Goal: Task Accomplishment & Management: Complete application form

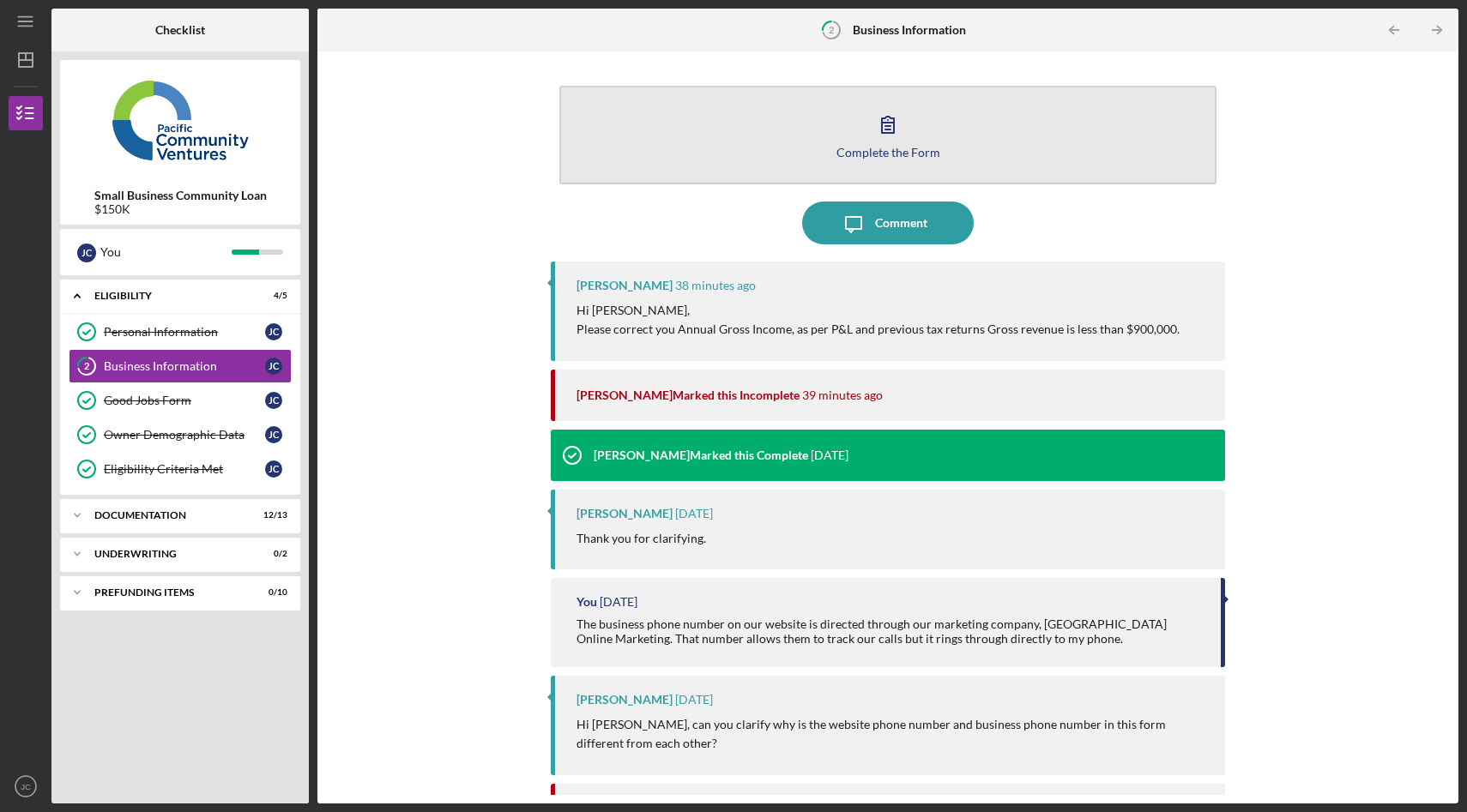
click at [889, 151] on div "Complete the Form" at bounding box center [889, 152] width 103 height 13
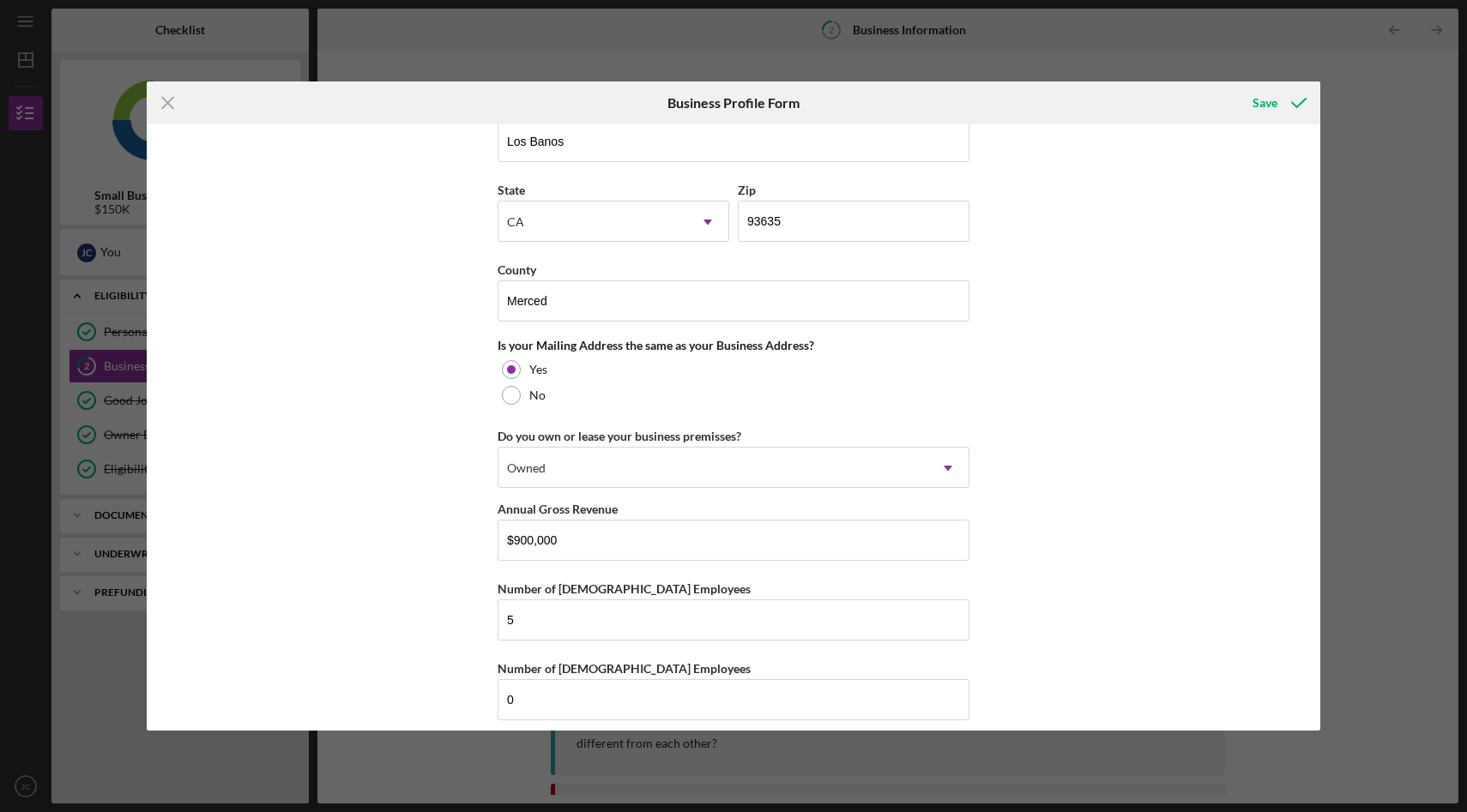
scroll to position [1146, 0]
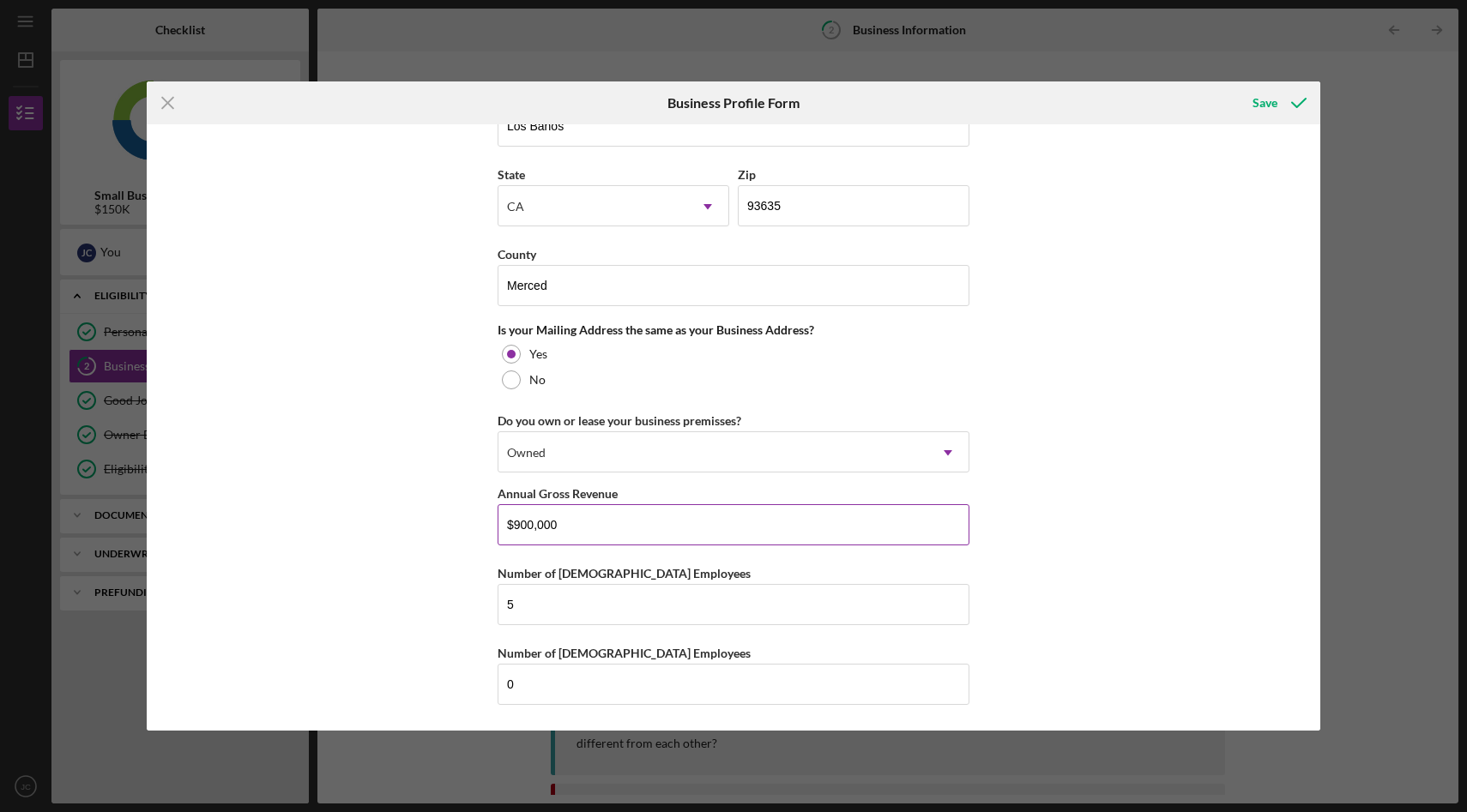
click at [593, 532] on input "$900,000" at bounding box center [734, 524] width 471 height 41
click at [1420, 150] on div "Icon/Menu Close Business Profile Form Save Business Name JC Grading Paving Solu…" at bounding box center [734, 406] width 1467 height 812
click at [170, 96] on icon "Icon/Menu Close" at bounding box center [168, 102] width 43 height 43
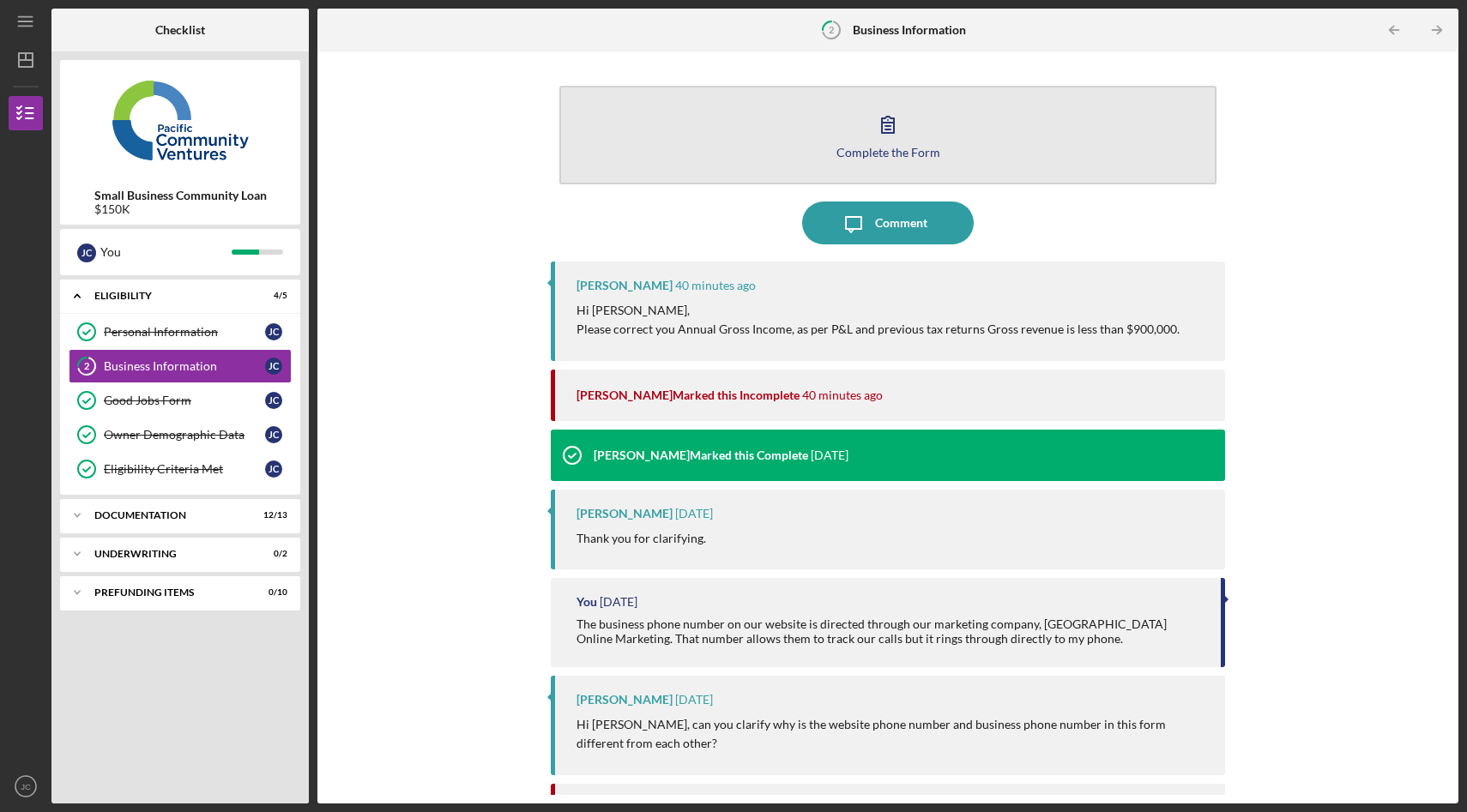
click at [916, 131] on button "Complete the Form Form" at bounding box center [888, 135] width 657 height 99
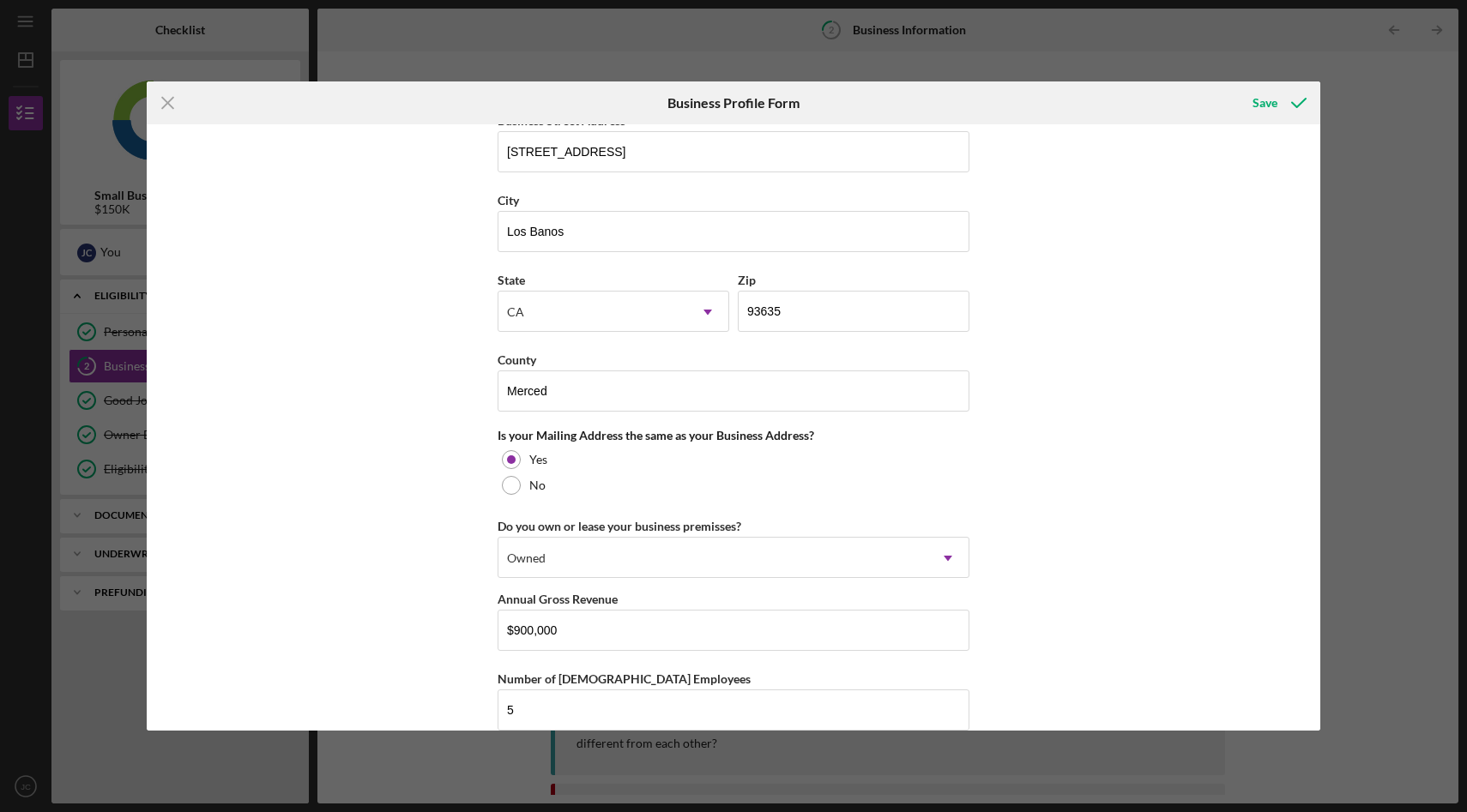
scroll to position [1146, 0]
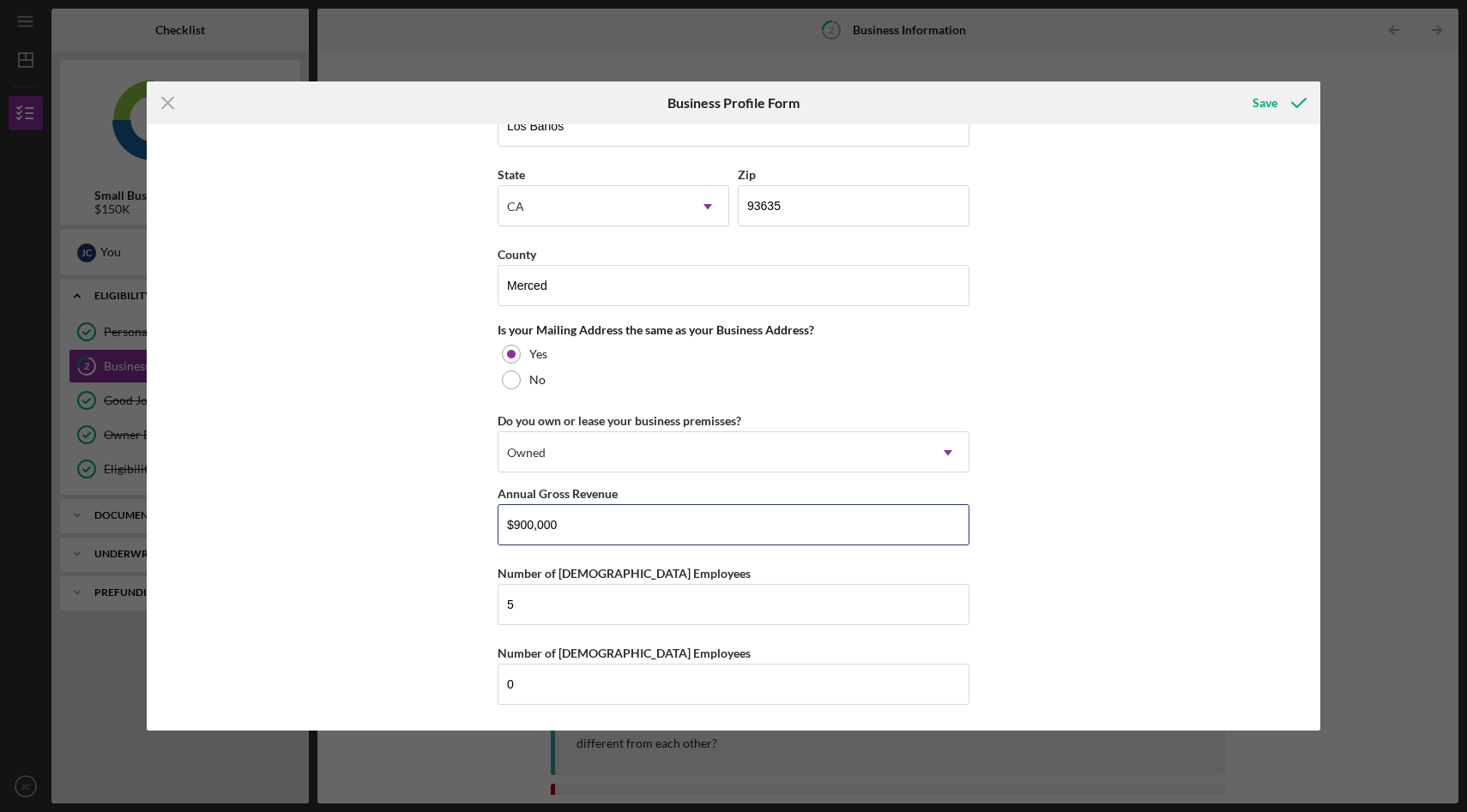
drag, startPoint x: 602, startPoint y: 534, endPoint x: 463, endPoint y: 529, distance: 139.1
click at [463, 529] on div "Business Name JC Grading Paving Solution, Inc. DBA [DOMAIN_NAME] Business Start…" at bounding box center [734, 428] width 1173 height 607
type input "$488,256"
click at [424, 577] on div "Business Name JC Grading Paving Solution, Inc. DBA [DOMAIN_NAME] Business Start…" at bounding box center [734, 428] width 1173 height 607
click at [1284, 101] on icon "submit" at bounding box center [1298, 102] width 43 height 43
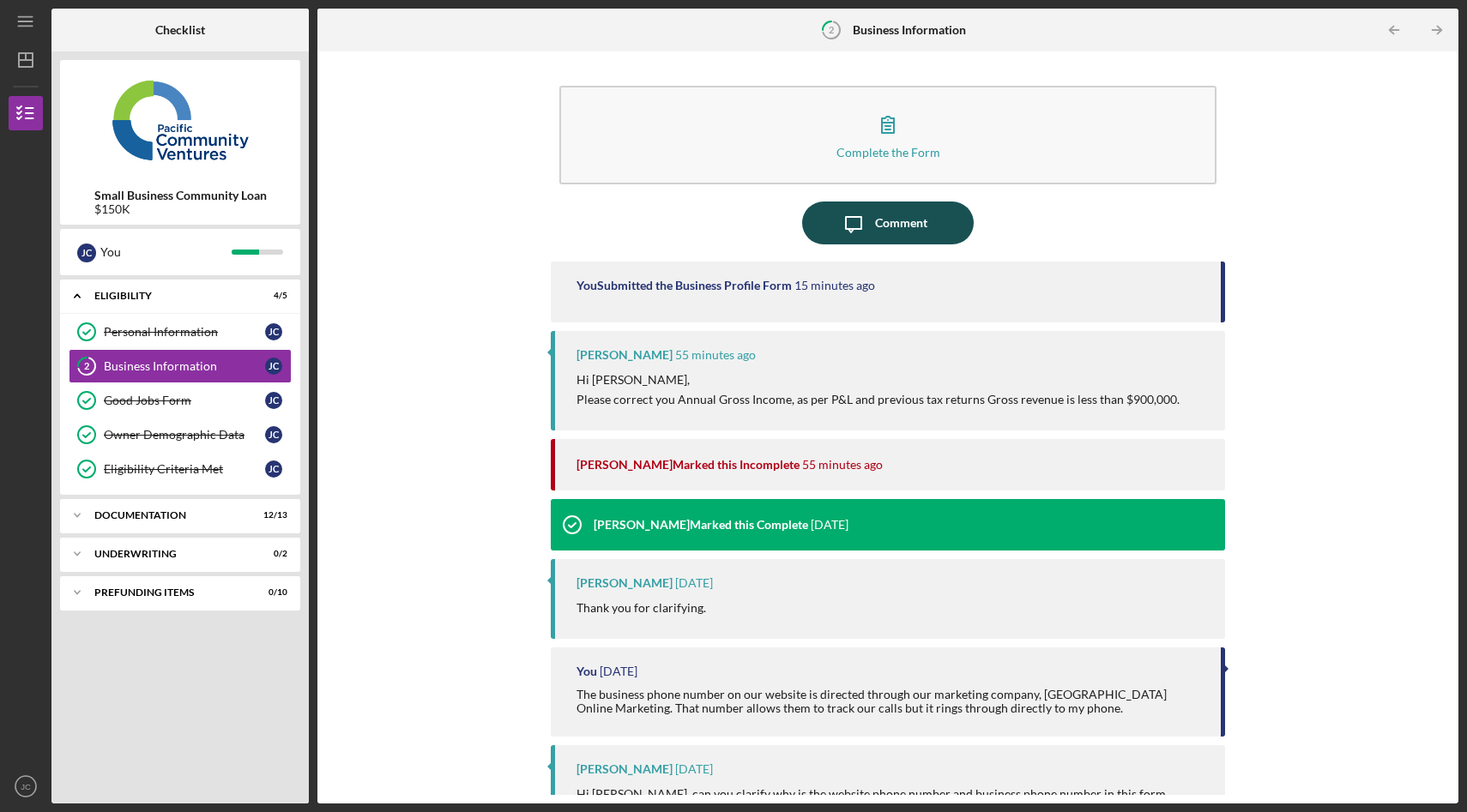
click at [898, 217] on div "Comment" at bounding box center [901, 222] width 53 height 43
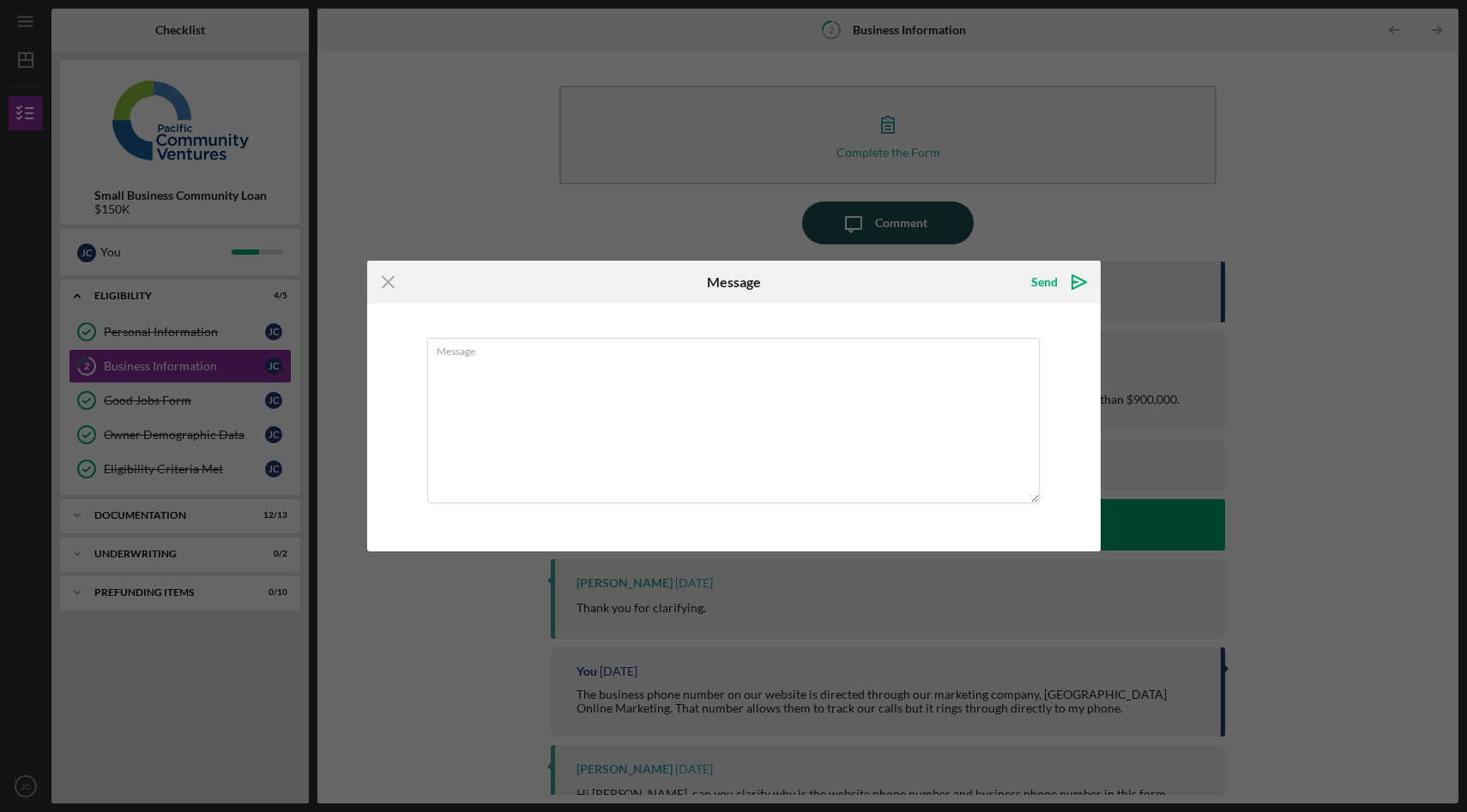
type textarea "I"
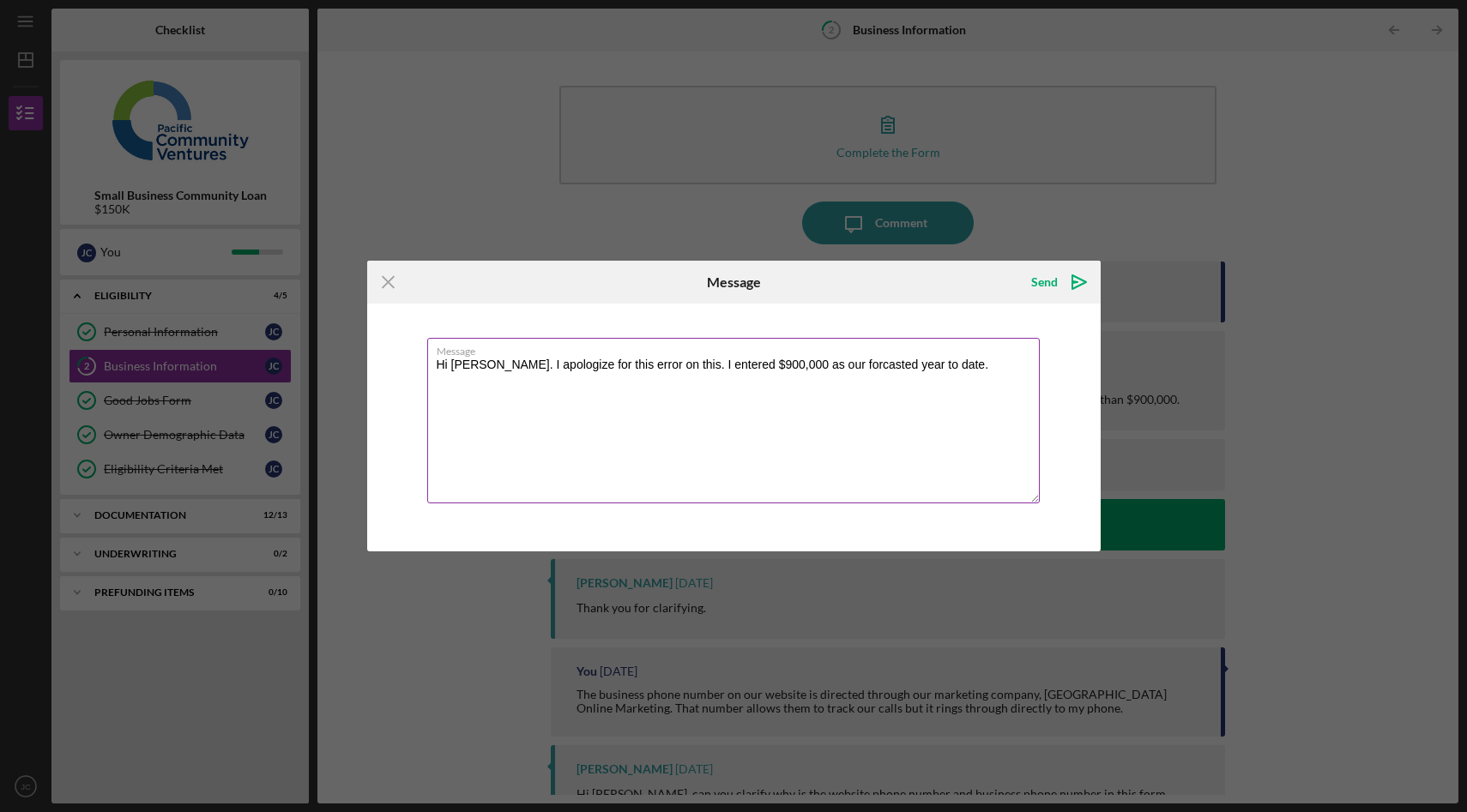
click at [821, 365] on textarea "Hi Yash. I apologize for this error on this. I entered $900,000 as our forcaste…" at bounding box center [734, 420] width 613 height 166
type textarea "Hi Yash. I apologize for this error on this. I entered $900,000 as our forecast…"
click at [1079, 284] on icon "Icon/icon-invite-send" at bounding box center [1079, 282] width 43 height 43
